Goal: Information Seeking & Learning: Learn about a topic

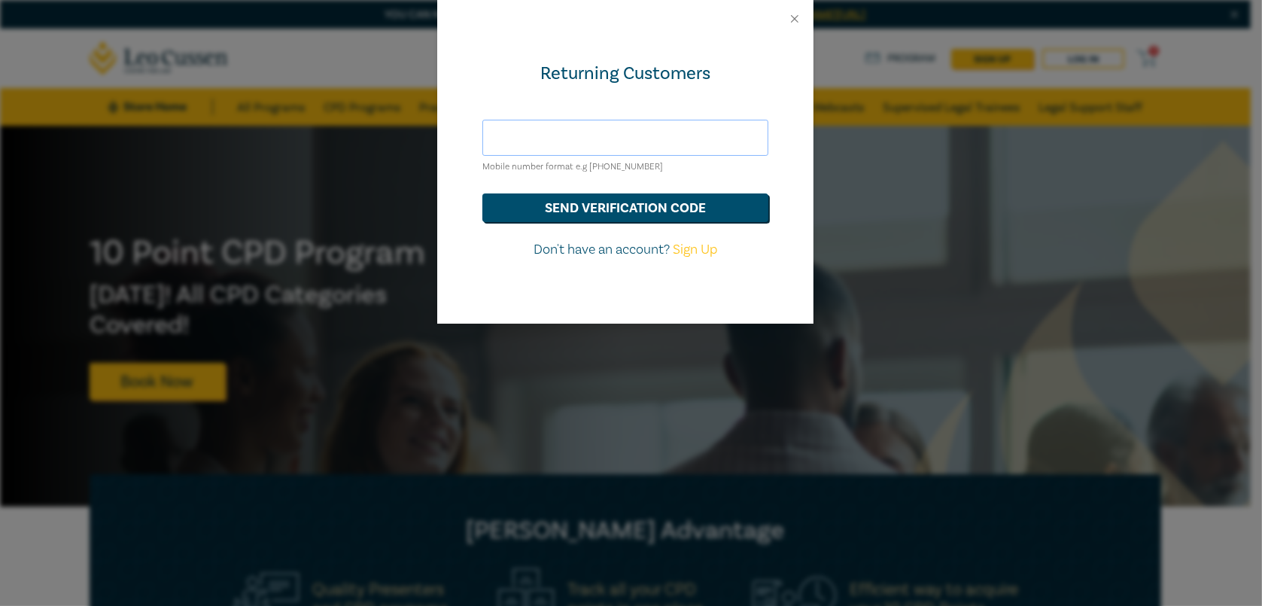
click at [674, 136] on input "text" at bounding box center [625, 138] width 286 height 36
click at [710, 112] on div "Returning Customers Mobile number format e.g +61 000000000 send verification co…" at bounding box center [625, 181] width 376 height 286
click at [796, 19] on button "Close" at bounding box center [795, 19] width 14 height 14
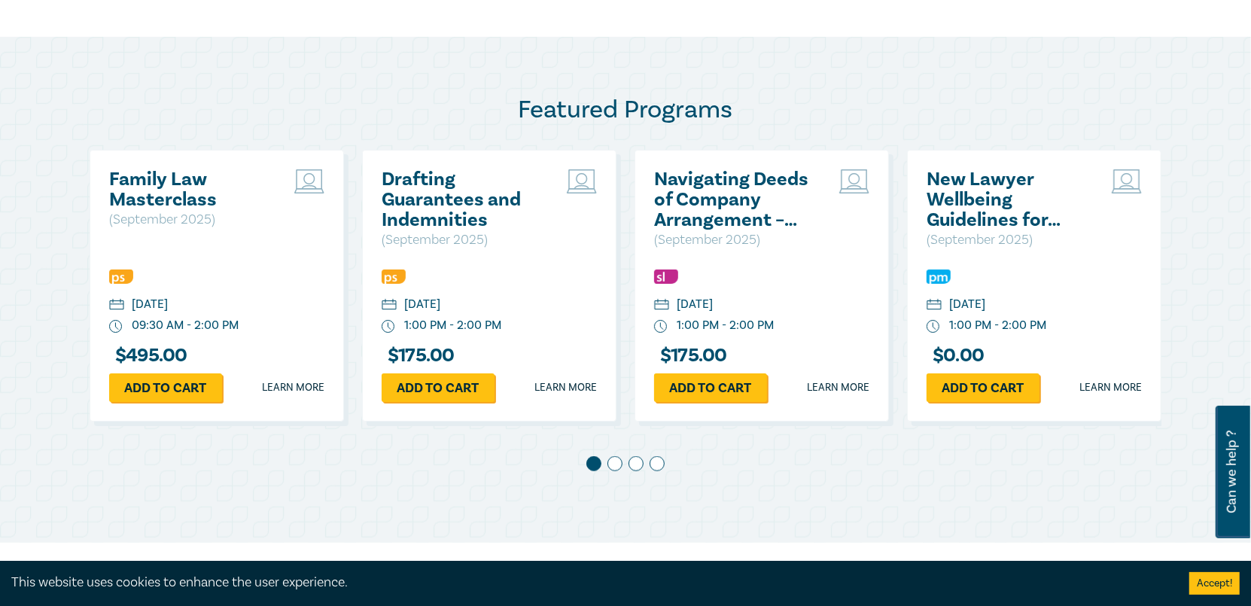
scroll to position [752, 0]
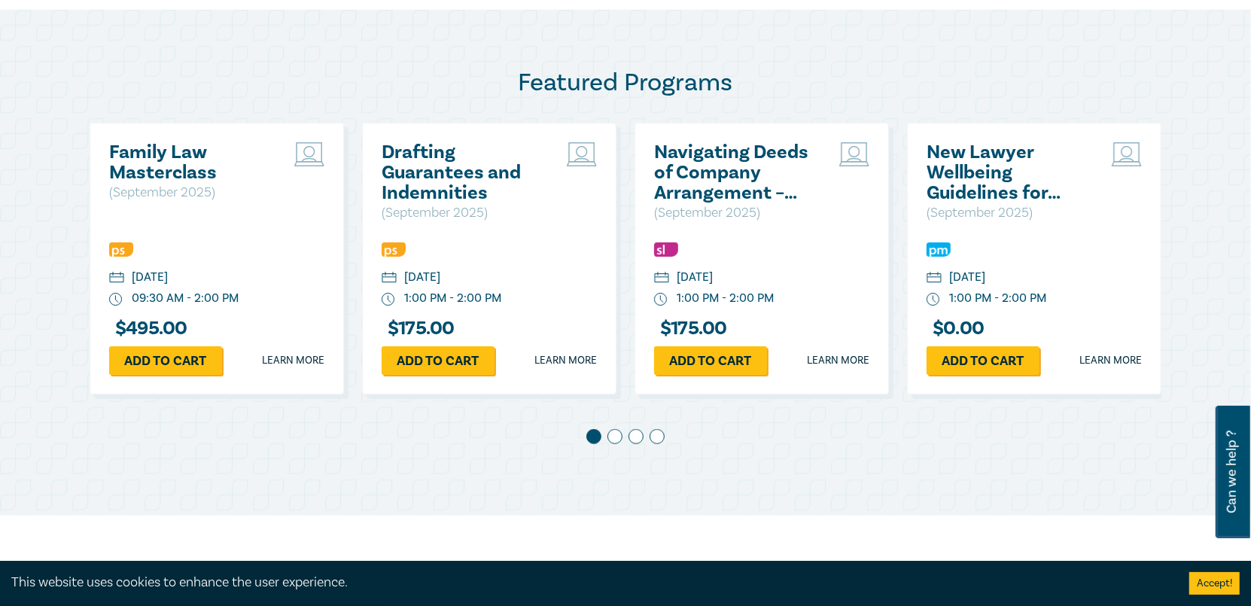
click at [980, 184] on h2 "New Lawyer Wellbeing Guidelines for Legal Workplaces" at bounding box center [1007, 172] width 162 height 61
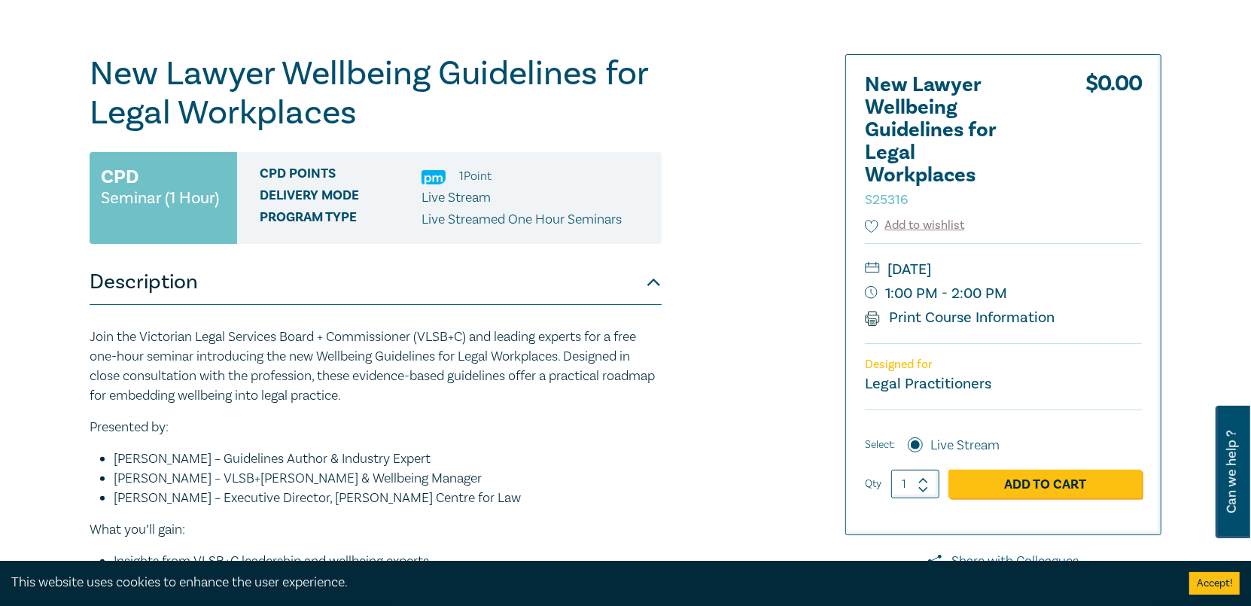
scroll to position [150, 0]
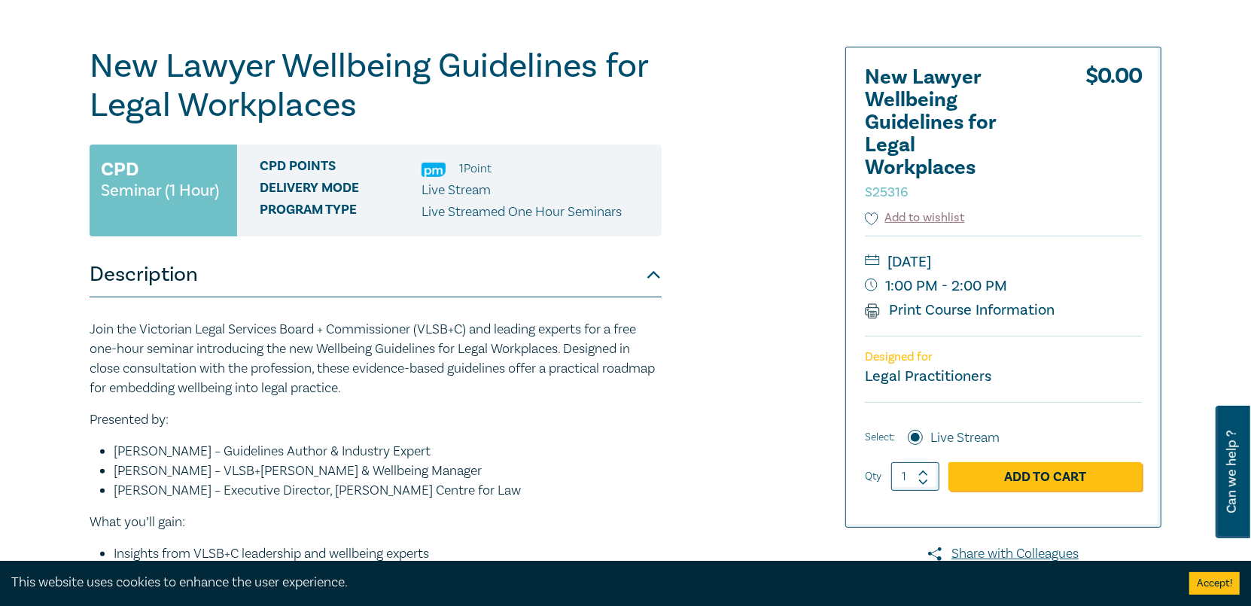
click at [1217, 576] on button "Accept!" at bounding box center [1214, 583] width 50 height 23
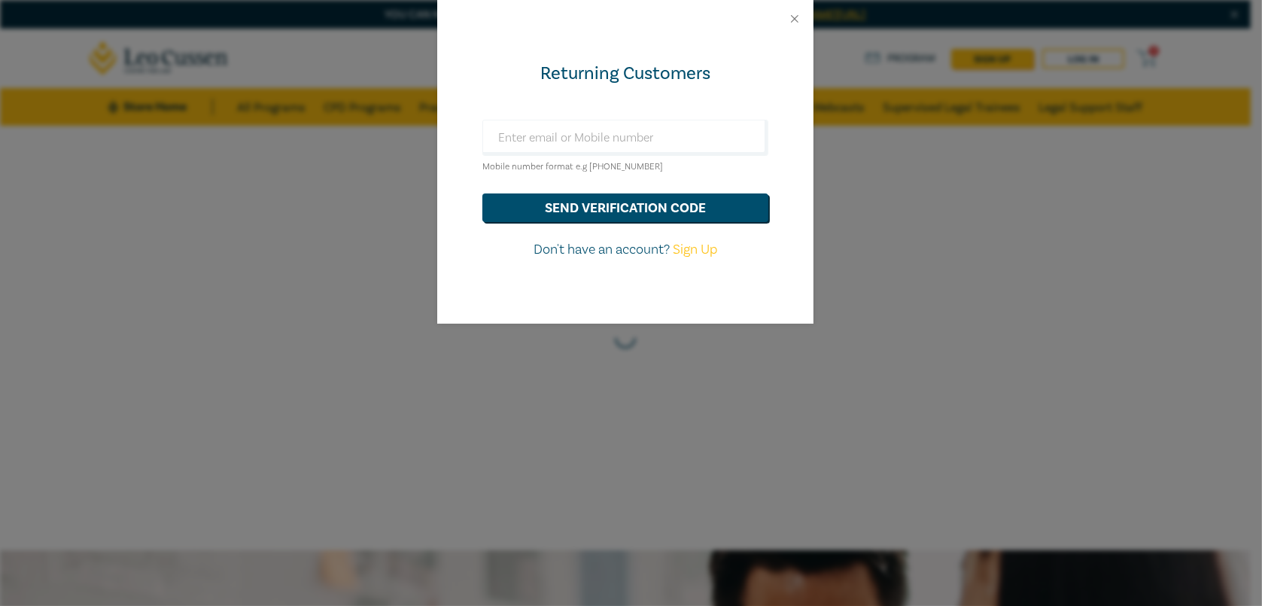
click at [797, 8] on div at bounding box center [625, 19] width 376 height 38
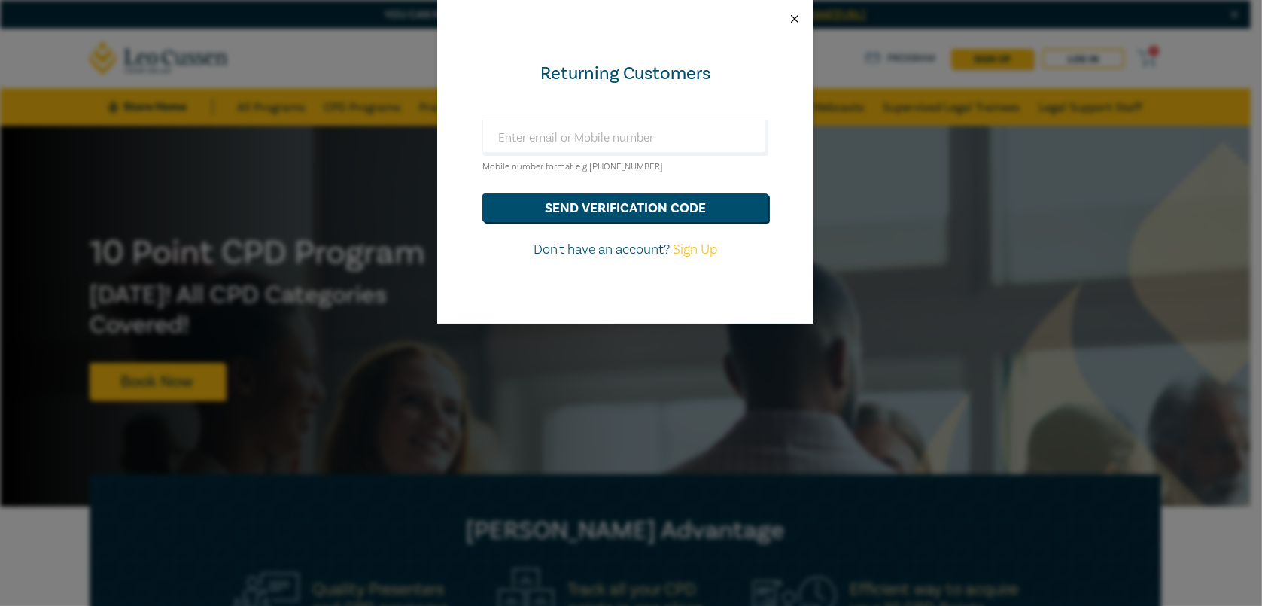
click at [793, 14] on button "Close" at bounding box center [795, 19] width 14 height 14
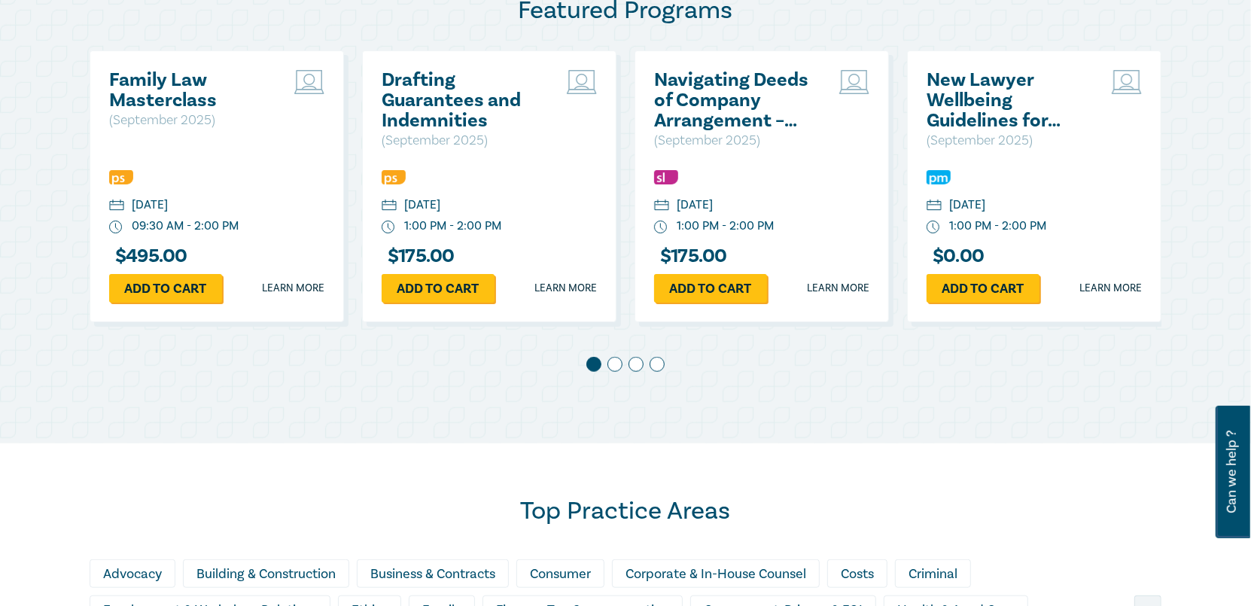
scroll to position [828, 0]
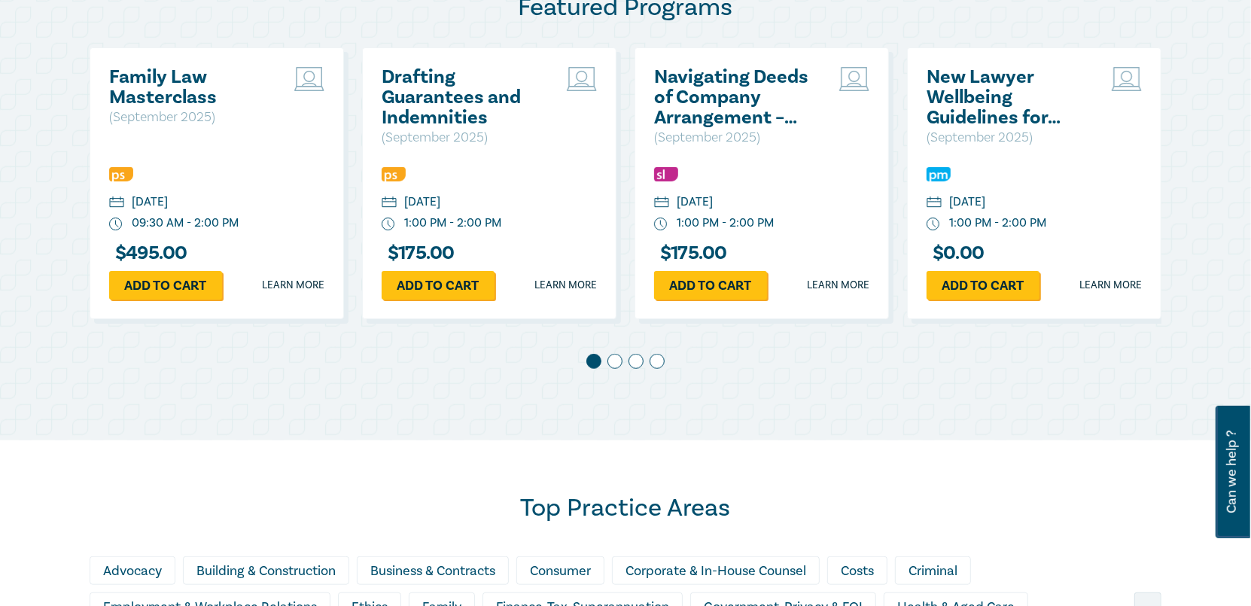
click at [618, 361] on span at bounding box center [614, 361] width 15 height 15
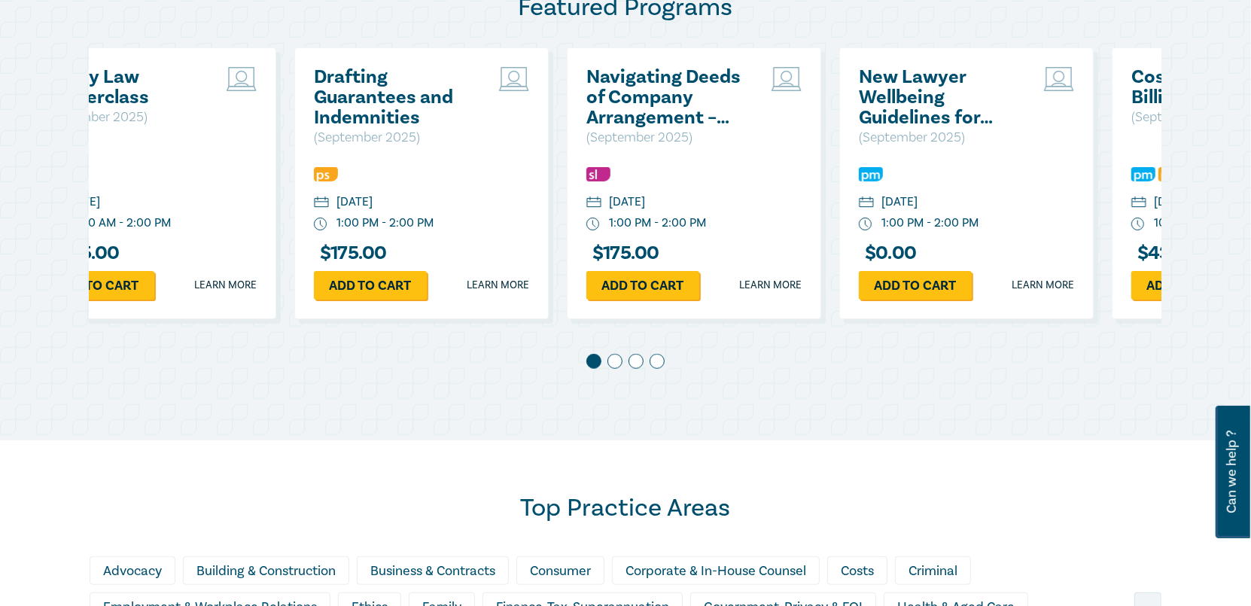
scroll to position [0, 272]
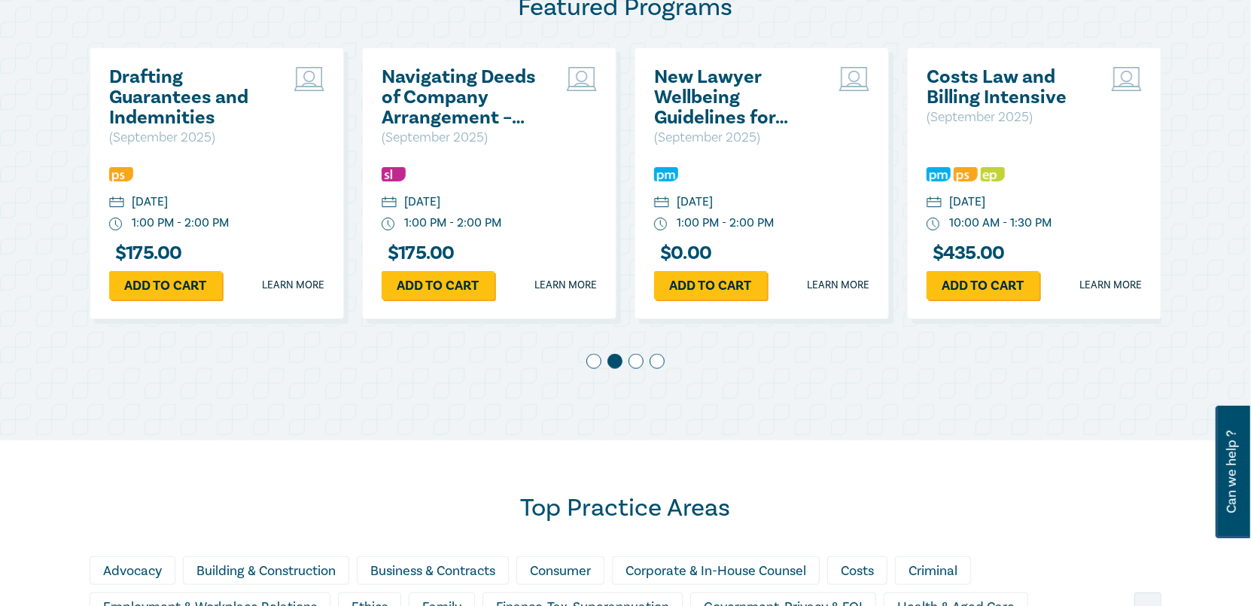
click at [634, 357] on span at bounding box center [635, 361] width 15 height 15
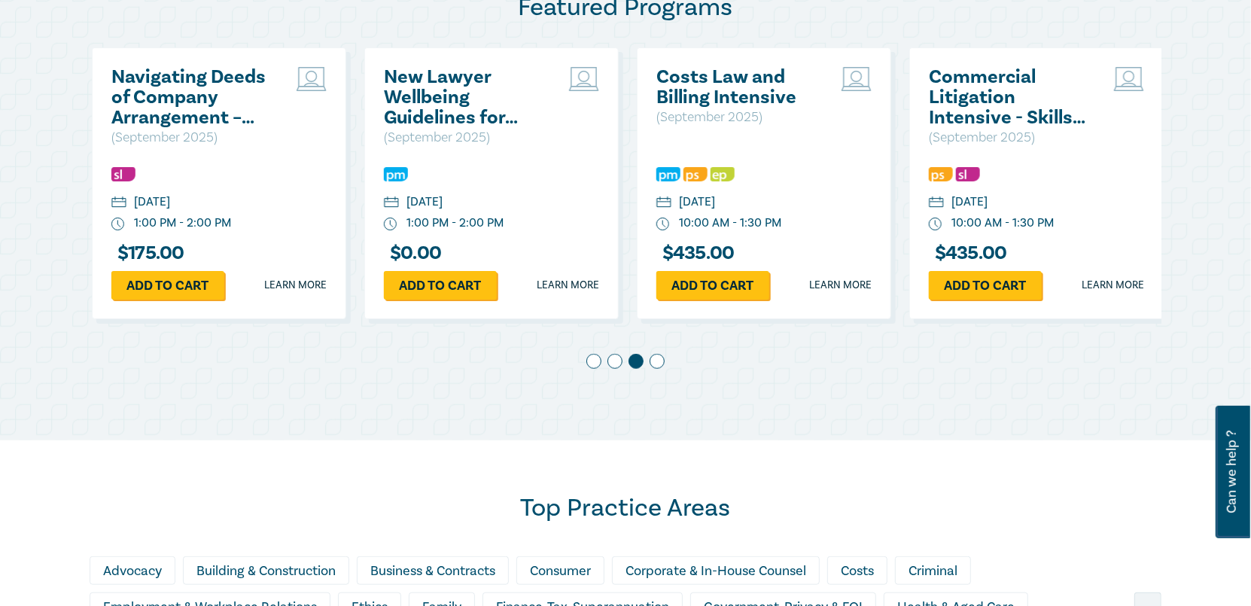
scroll to position [0, 544]
click at [656, 364] on span at bounding box center [656, 361] width 15 height 15
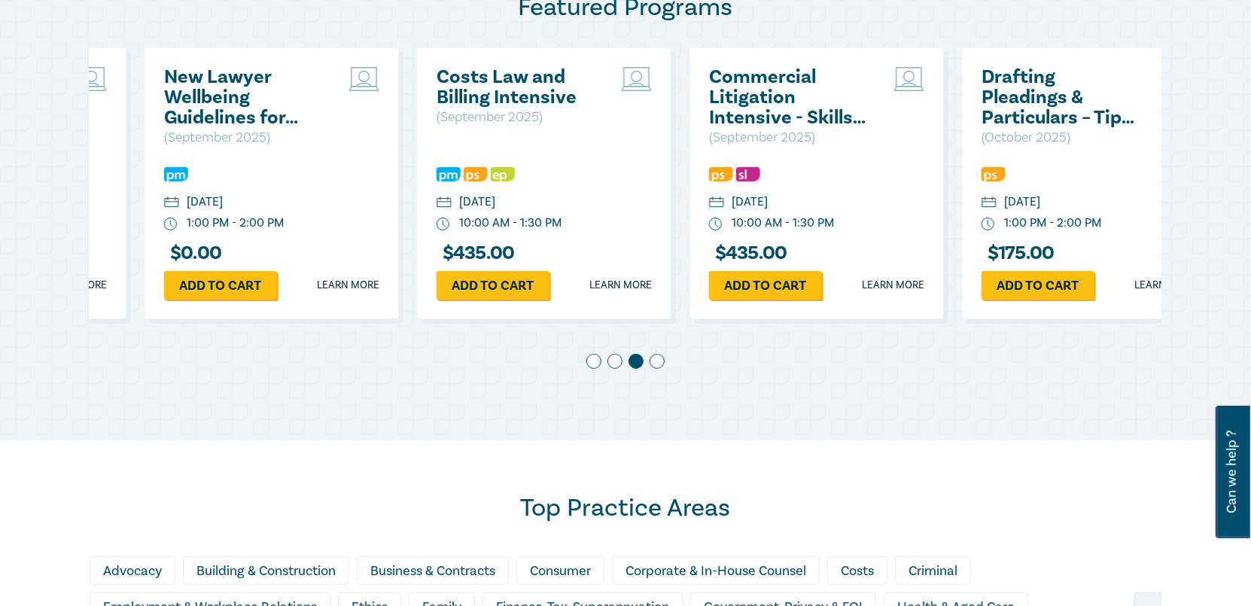
scroll to position [0, 816]
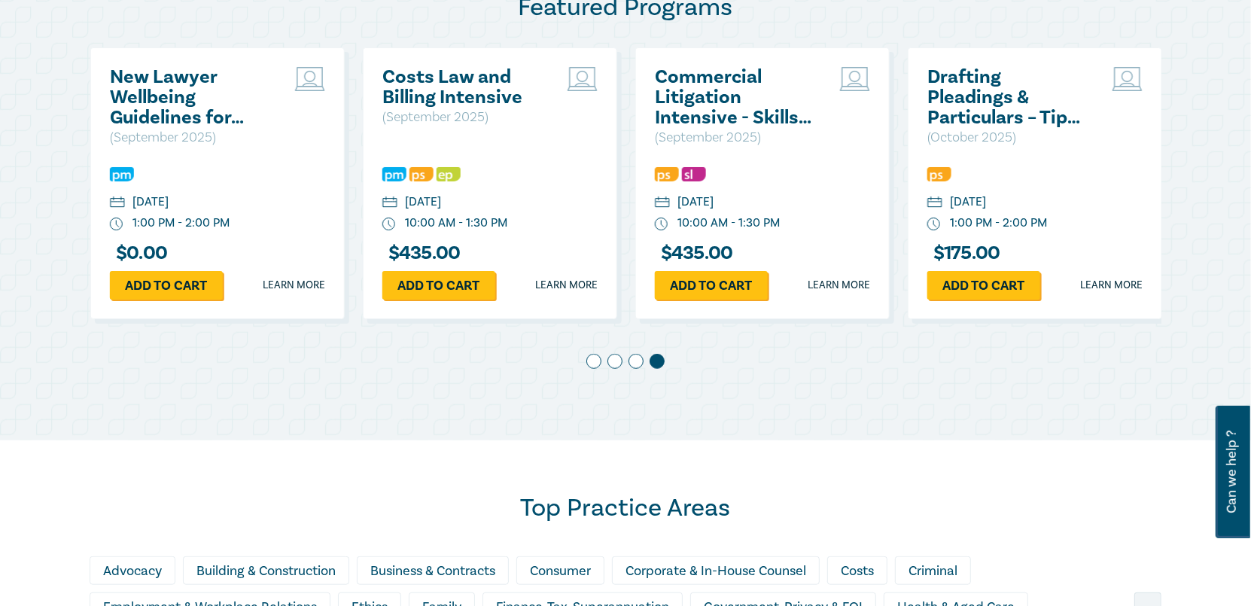
click at [631, 359] on span at bounding box center [635, 361] width 15 height 15
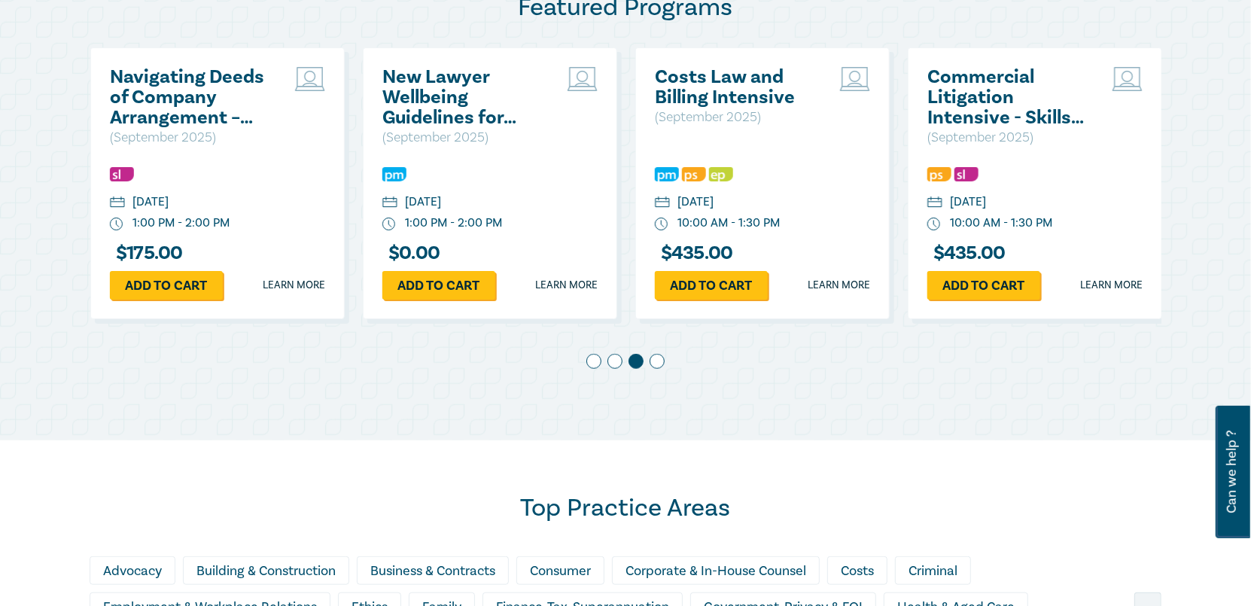
click at [611, 360] on span at bounding box center [614, 361] width 15 height 15
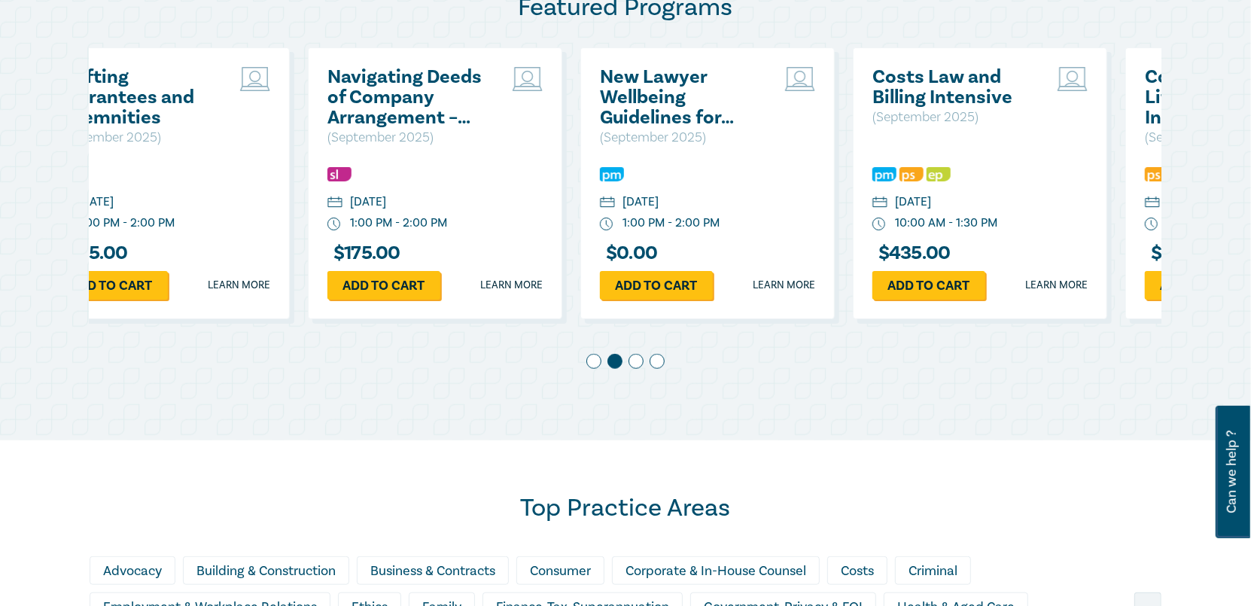
scroll to position [0, 272]
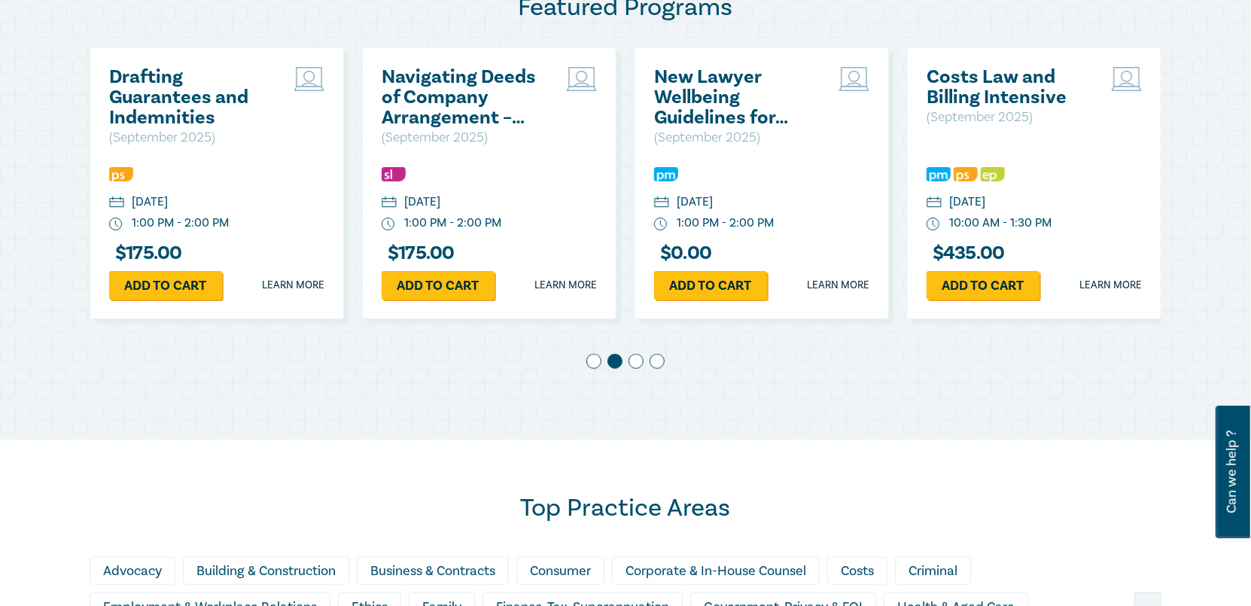
click at [596, 363] on span at bounding box center [593, 361] width 15 height 15
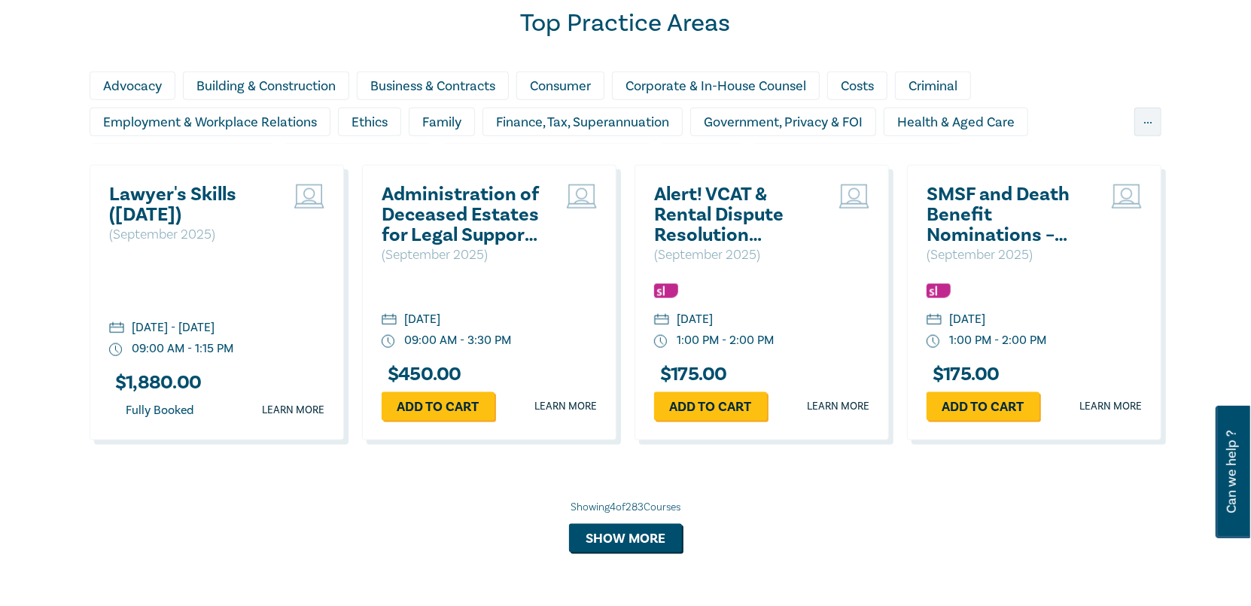
scroll to position [978, 0]
